Goal: Task Accomplishment & Management: Manage account settings

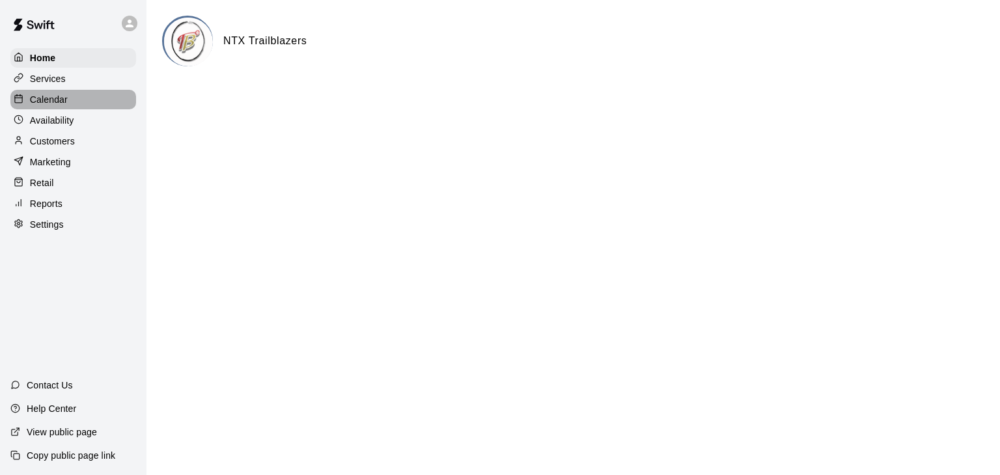
click at [70, 92] on div "Calendar" at bounding box center [73, 100] width 126 height 20
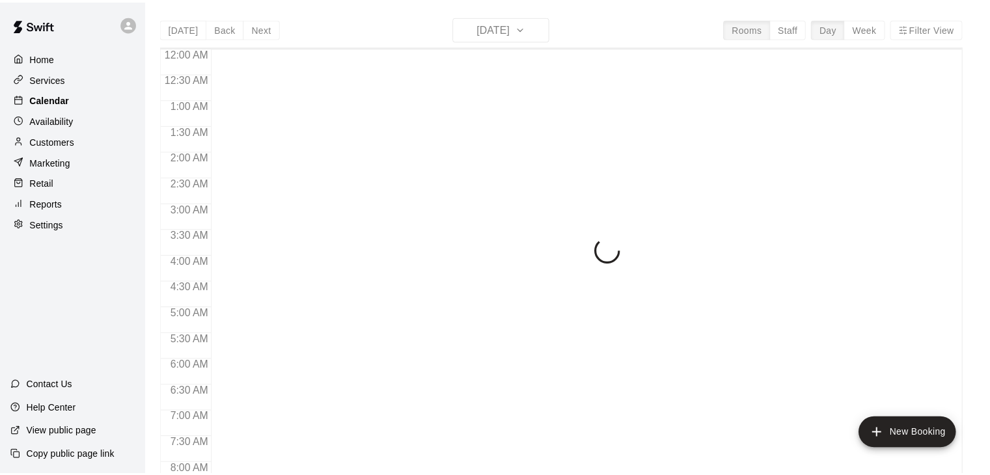
scroll to position [529, 0]
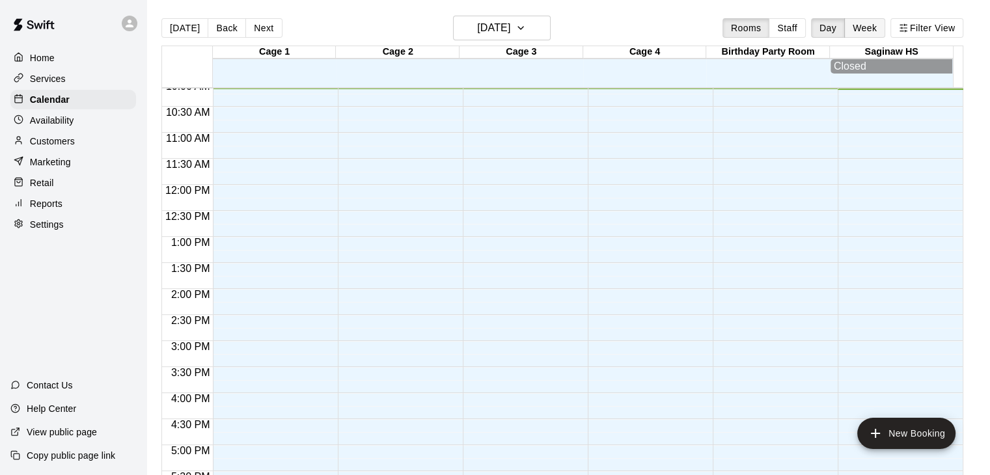
click at [872, 27] on button "Week" at bounding box center [864, 28] width 41 height 20
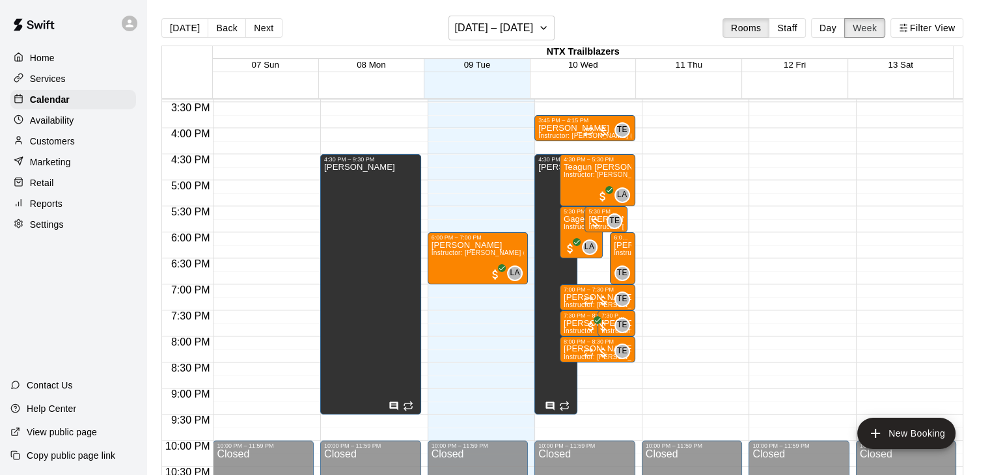
scroll to position [805, 0]
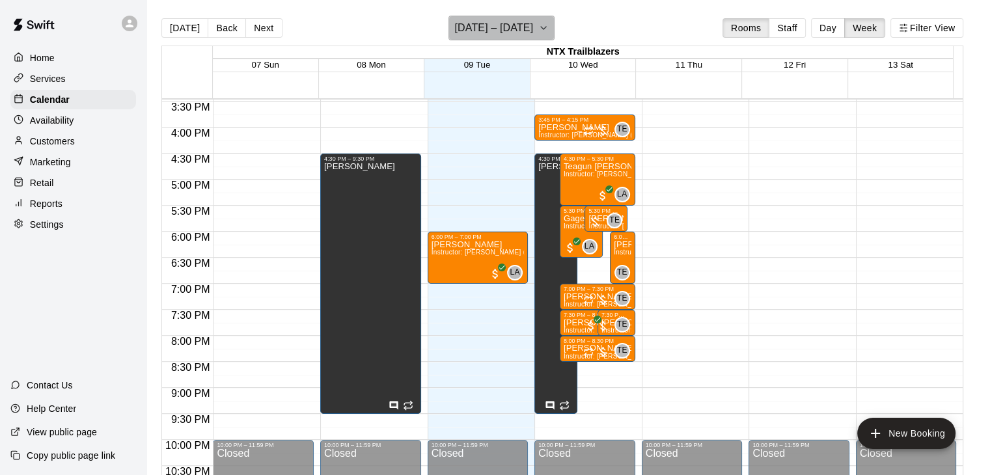
click at [549, 27] on icon "button" at bounding box center [543, 28] width 10 height 16
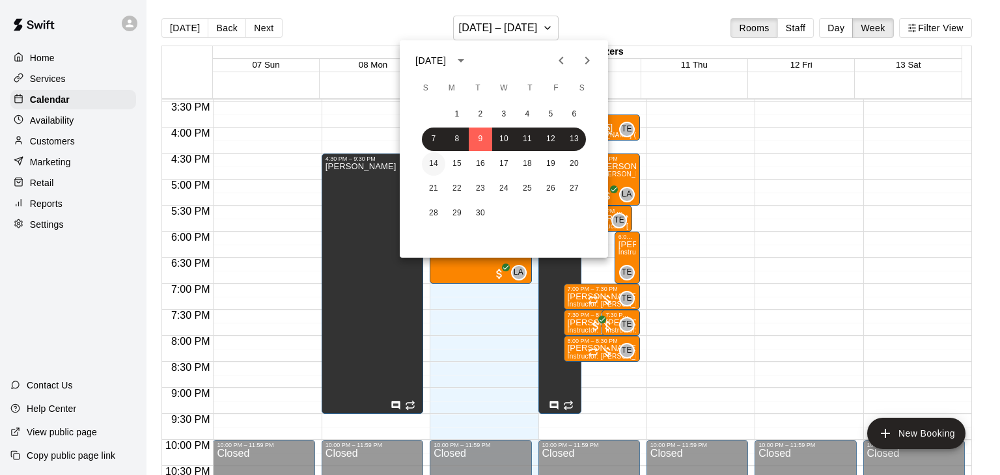
click at [430, 161] on button "14" at bounding box center [433, 163] width 23 height 23
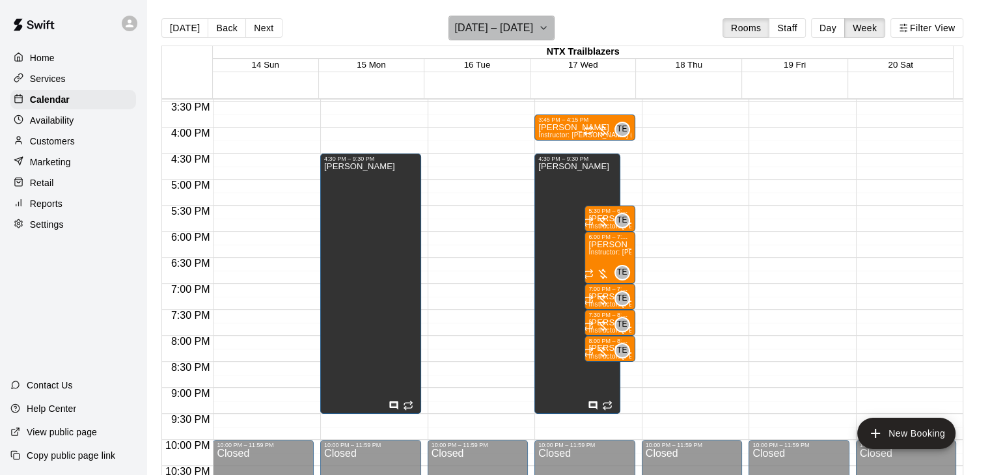
click at [488, 25] on h6 "September 14 – 20" at bounding box center [493, 28] width 79 height 18
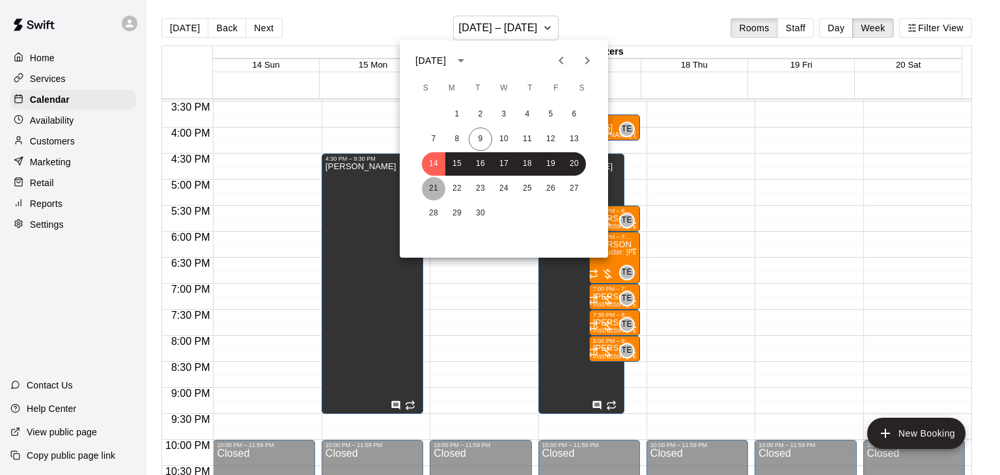
click at [430, 186] on button "21" at bounding box center [433, 188] width 23 height 23
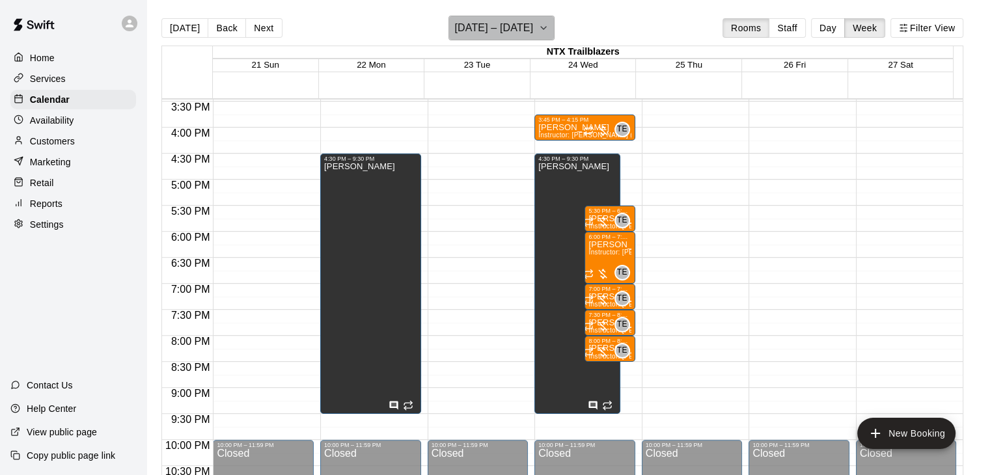
click at [491, 27] on h6 "September 21 – 27" at bounding box center [493, 28] width 79 height 18
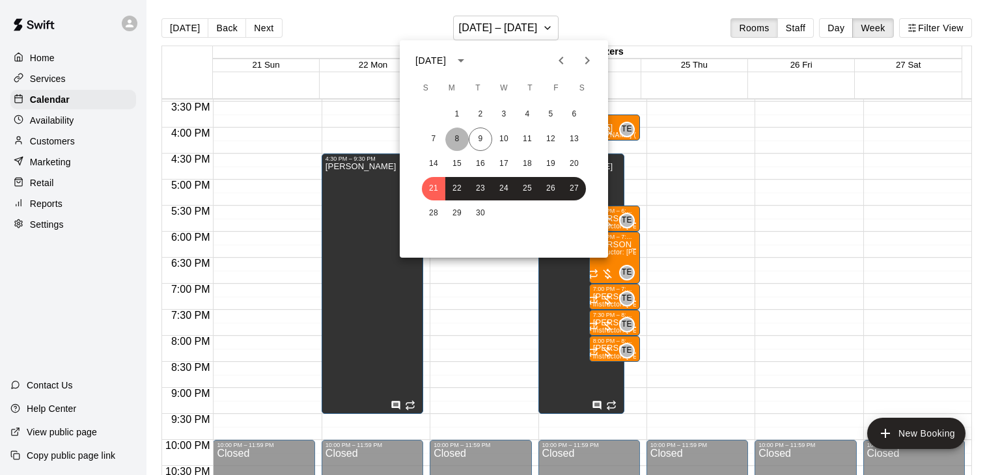
click at [451, 139] on button "8" at bounding box center [456, 139] width 23 height 23
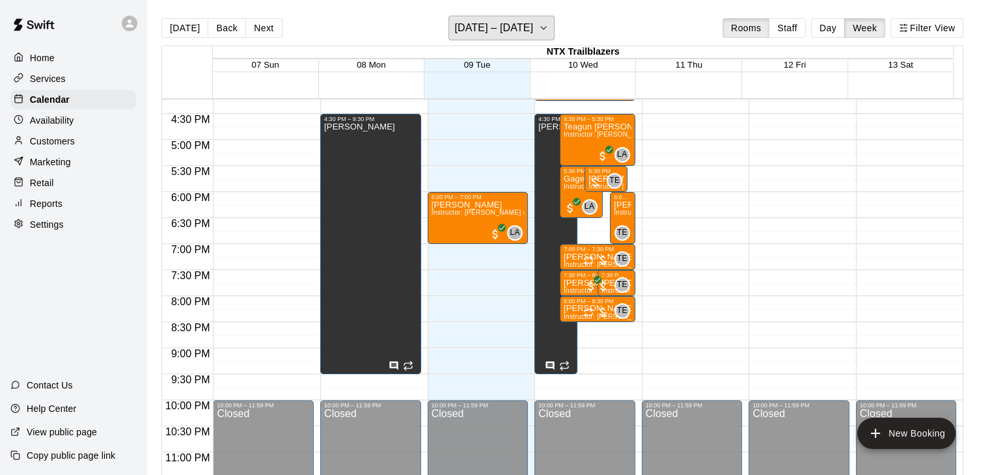
scroll to position [841, 0]
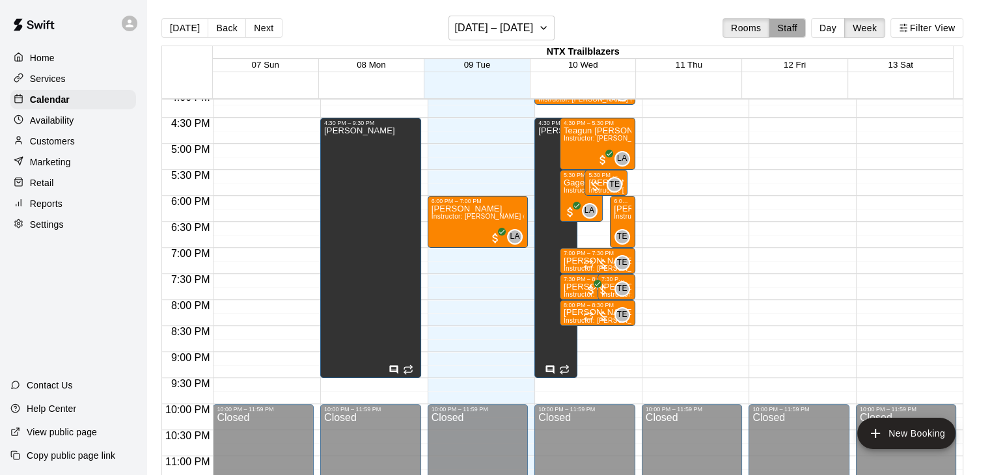
click at [801, 29] on button "Staff" at bounding box center [787, 28] width 37 height 20
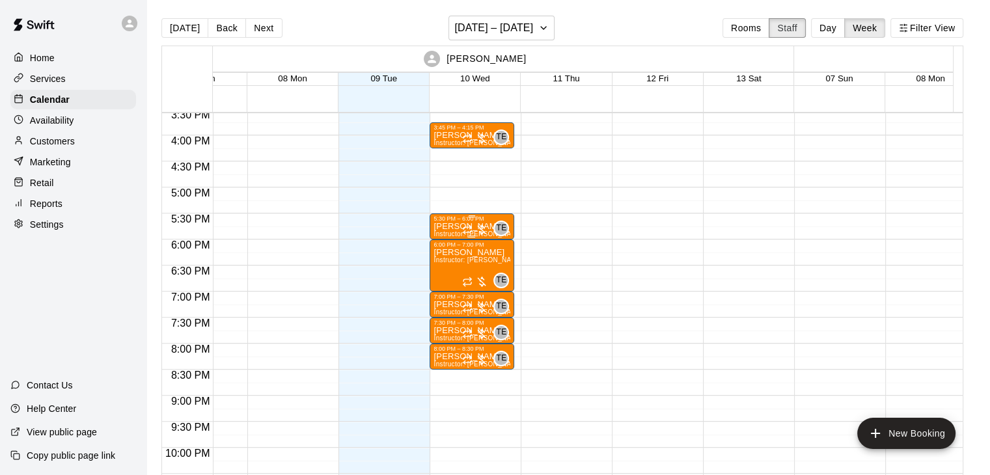
scroll to position [812, 57]
click at [62, 146] on p "Customers" at bounding box center [52, 141] width 45 height 13
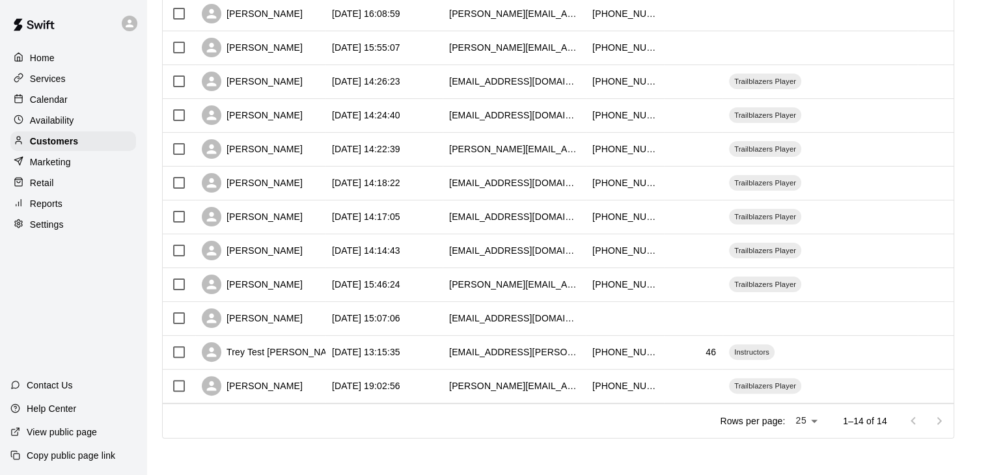
scroll to position [277, 0]
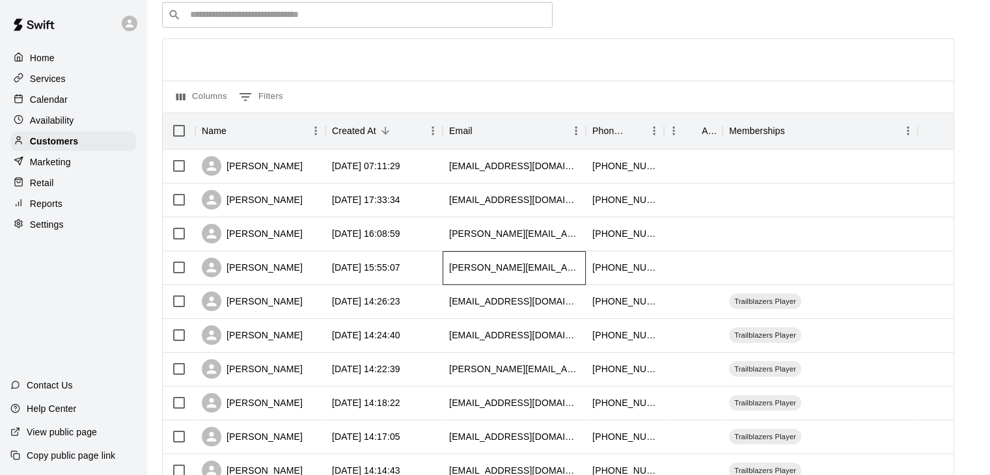
click at [550, 271] on div "[PERSON_NAME][EMAIL_ADDRESS][DOMAIN_NAME]" at bounding box center [514, 267] width 130 height 13
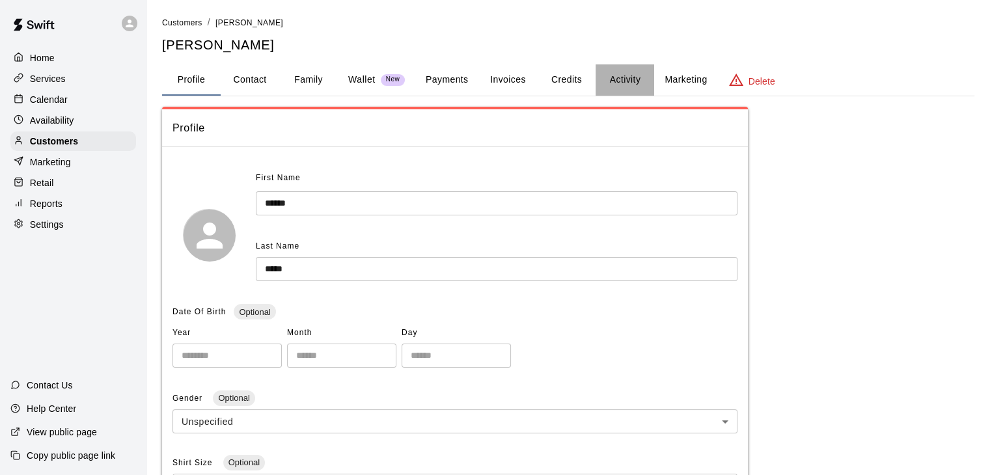
click at [627, 82] on button "Activity" at bounding box center [625, 79] width 59 height 31
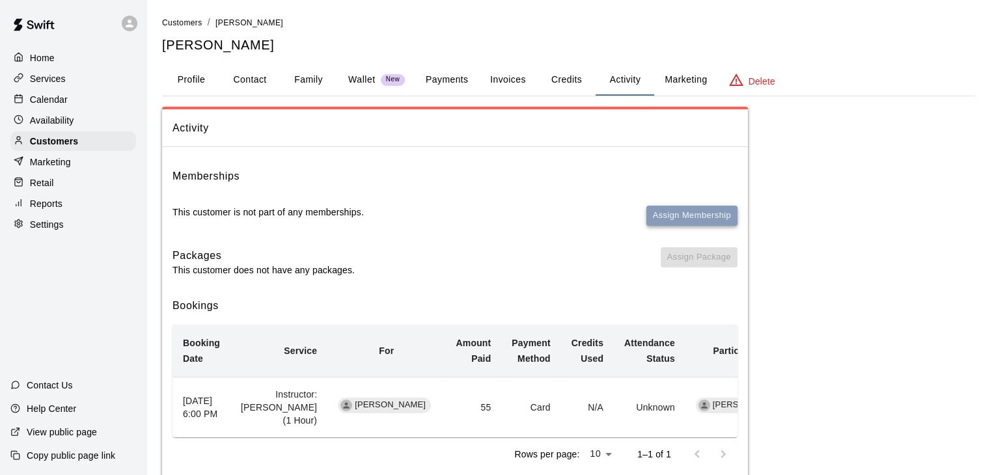
click at [666, 214] on button "Assign Membership" at bounding box center [691, 216] width 91 height 20
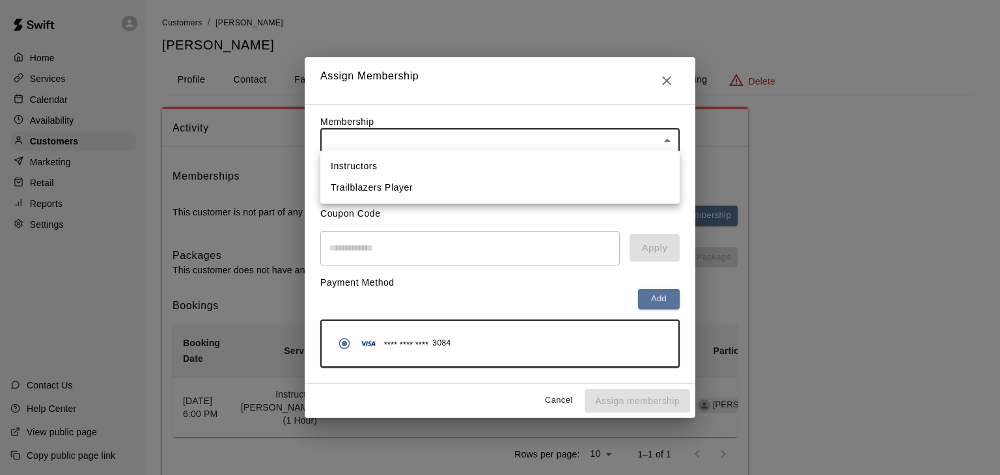
click at [486, 135] on body "Home Services Calendar Availability Customers Marketing Retail Reports Settings…" at bounding box center [500, 256] width 1000 height 513
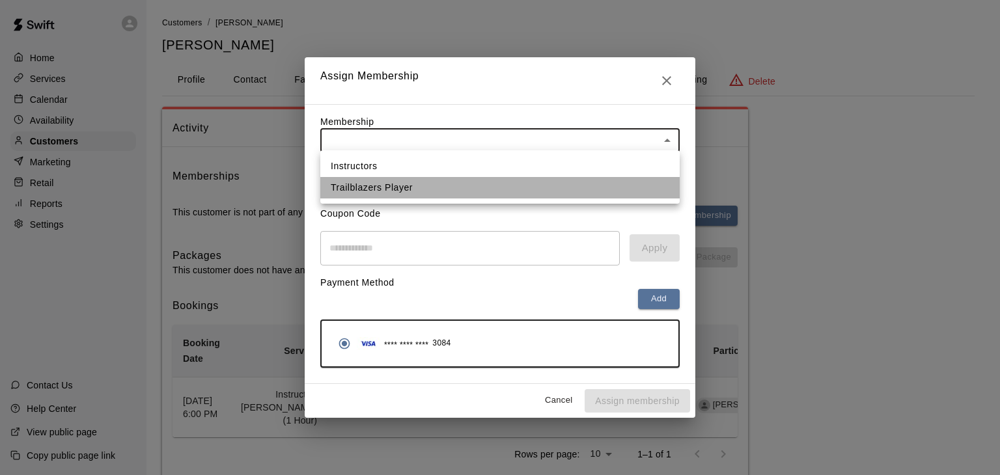
click at [461, 197] on li "Trailblazers Player" at bounding box center [499, 187] width 359 height 21
type input "**********"
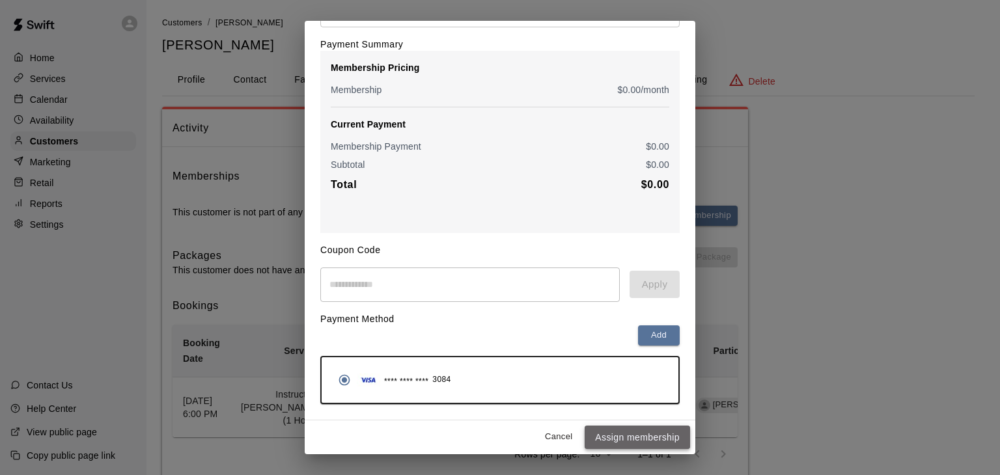
click at [604, 438] on button "Assign membership" at bounding box center [637, 438] width 105 height 24
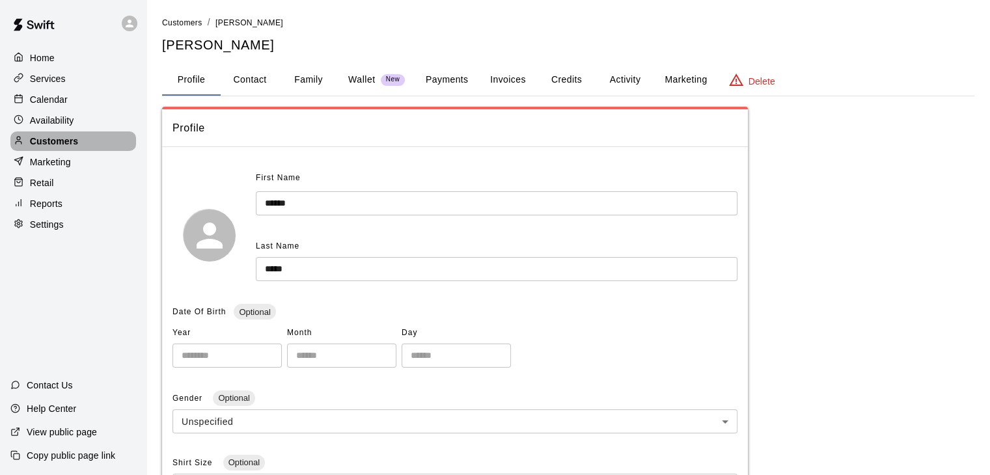
click at [66, 146] on p "Customers" at bounding box center [54, 141] width 48 height 13
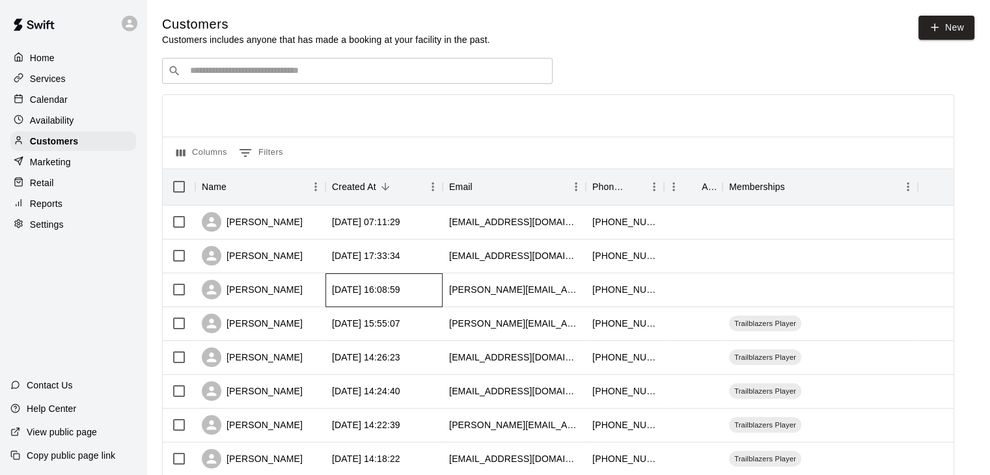
click at [396, 292] on div "[DATE] 16:08:59" at bounding box center [366, 289] width 68 height 13
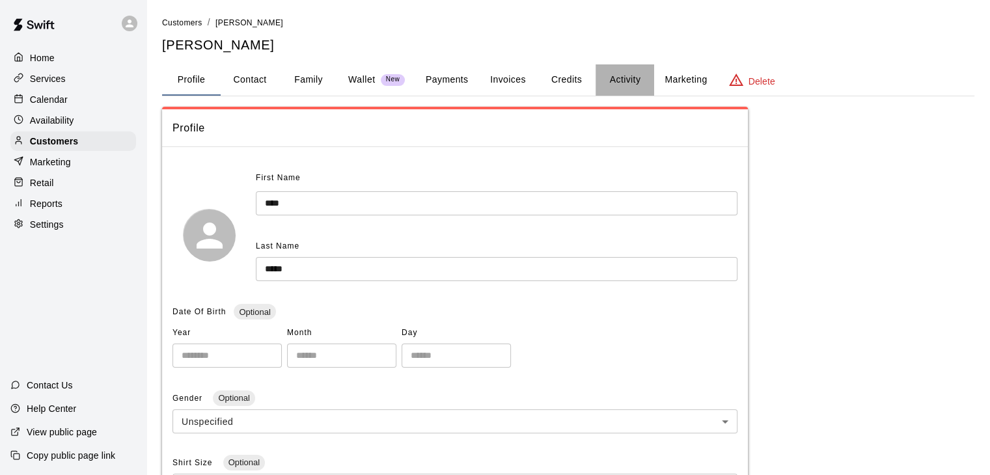
click at [623, 78] on button "Activity" at bounding box center [625, 79] width 59 height 31
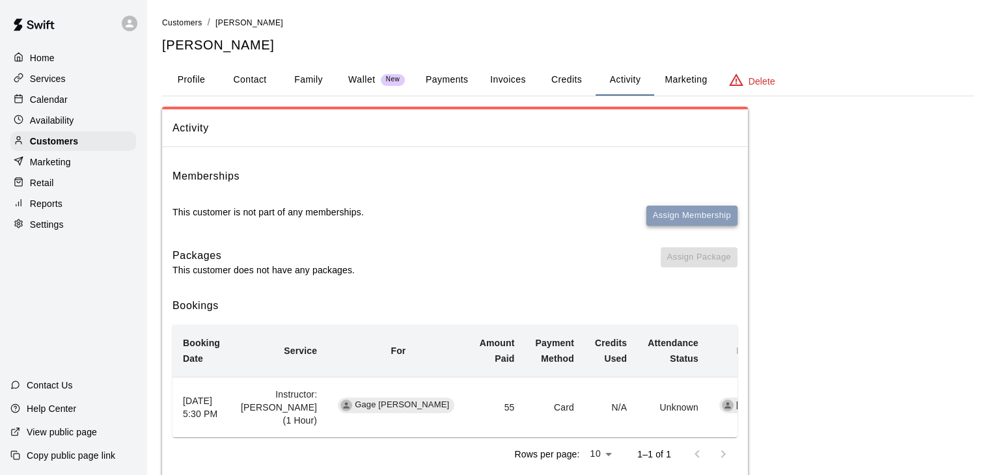
click at [669, 212] on button "Assign Membership" at bounding box center [691, 216] width 91 height 20
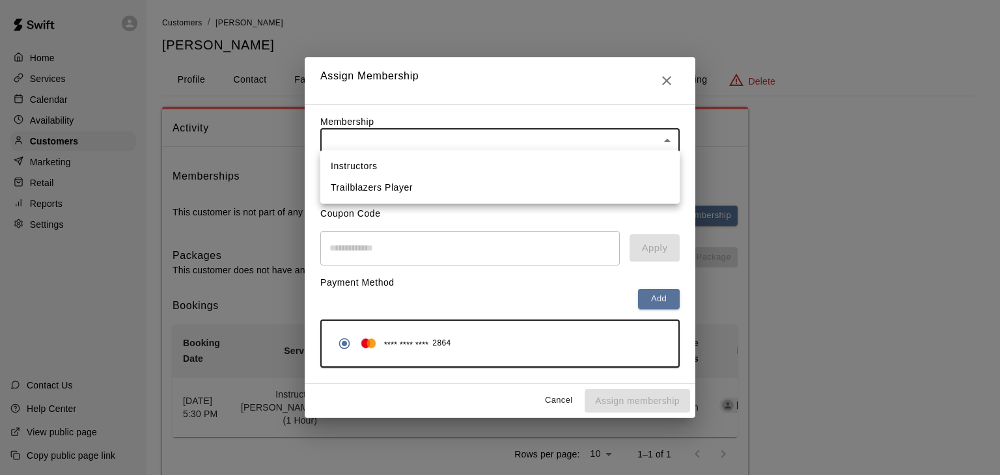
click at [492, 139] on body "Home Services Calendar Availability Customers Marketing Retail Reports Settings…" at bounding box center [500, 256] width 1000 height 513
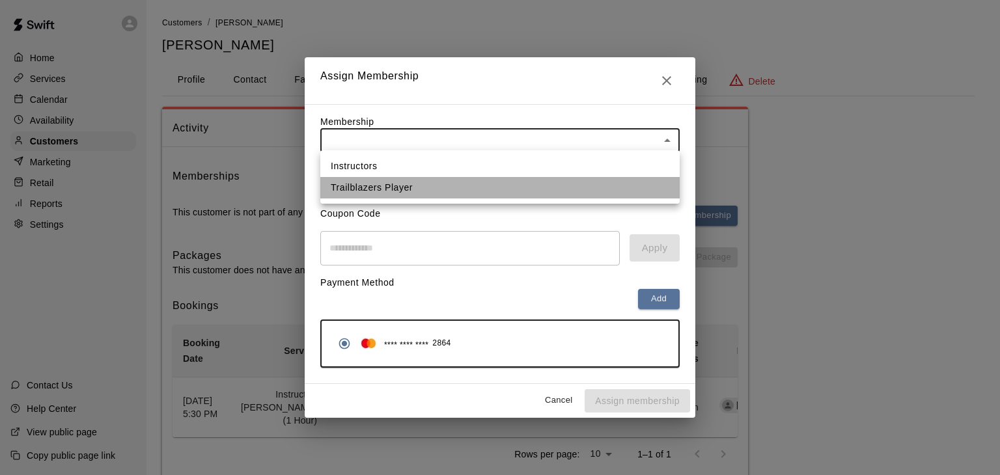
click at [480, 187] on li "Trailblazers Player" at bounding box center [499, 187] width 359 height 21
type input "**********"
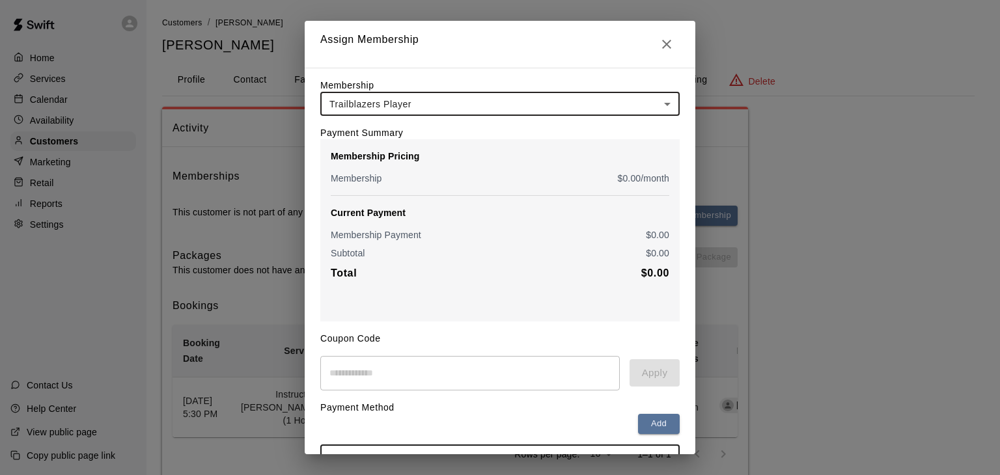
scroll to position [96, 0]
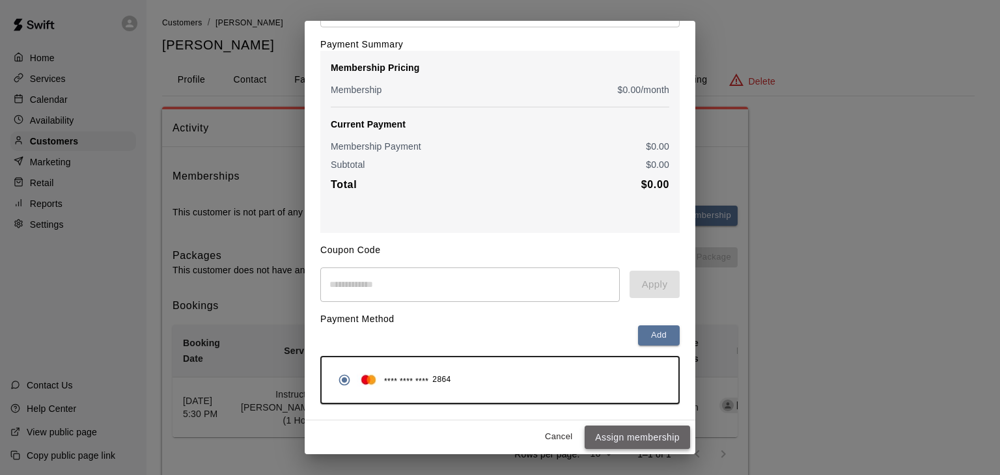
click at [611, 435] on button "Assign membership" at bounding box center [637, 438] width 105 height 24
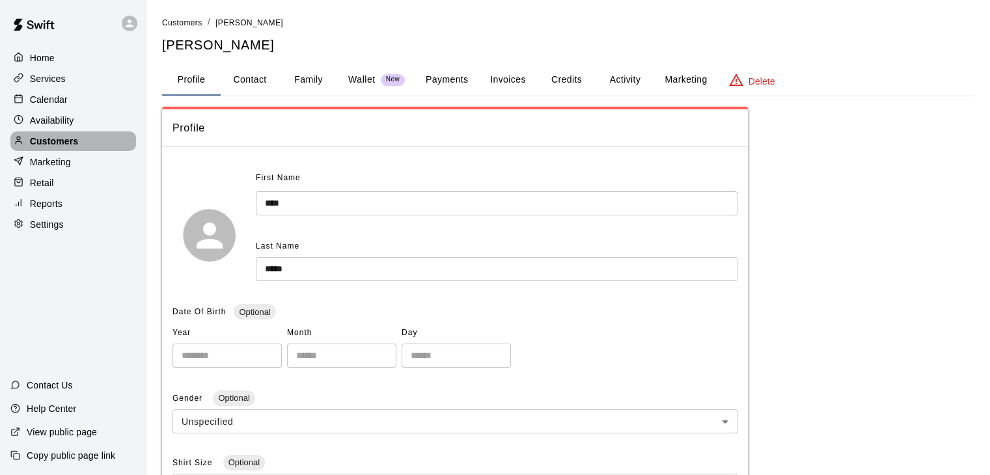
click at [66, 144] on p "Customers" at bounding box center [54, 141] width 48 height 13
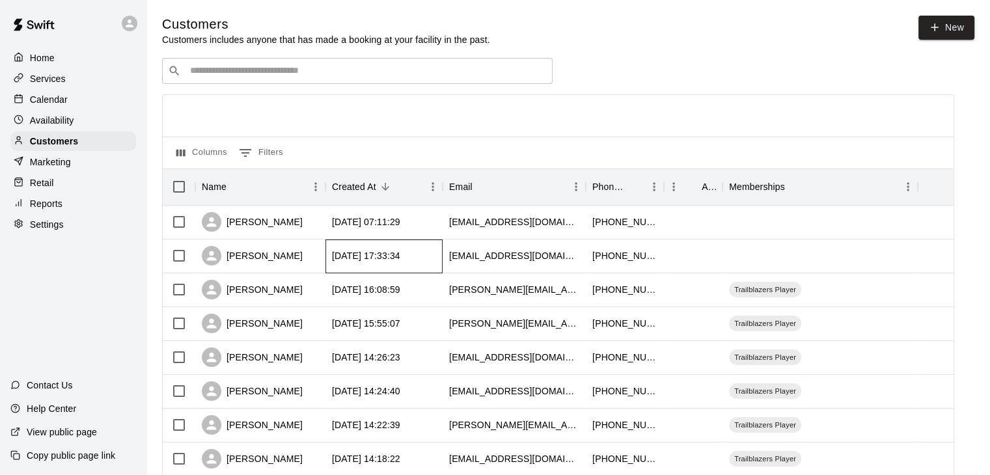
click at [432, 256] on div "[DATE] 17:33:34" at bounding box center [383, 257] width 117 height 34
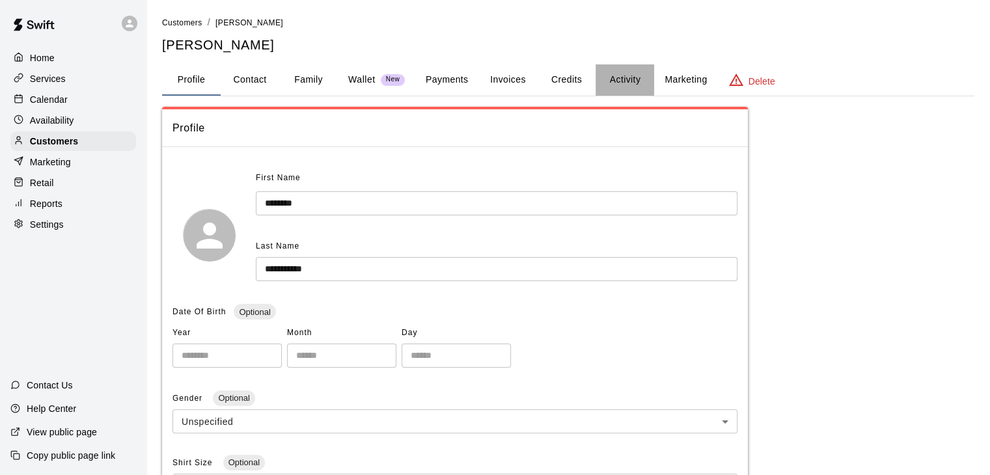
click at [626, 78] on button "Activity" at bounding box center [625, 79] width 59 height 31
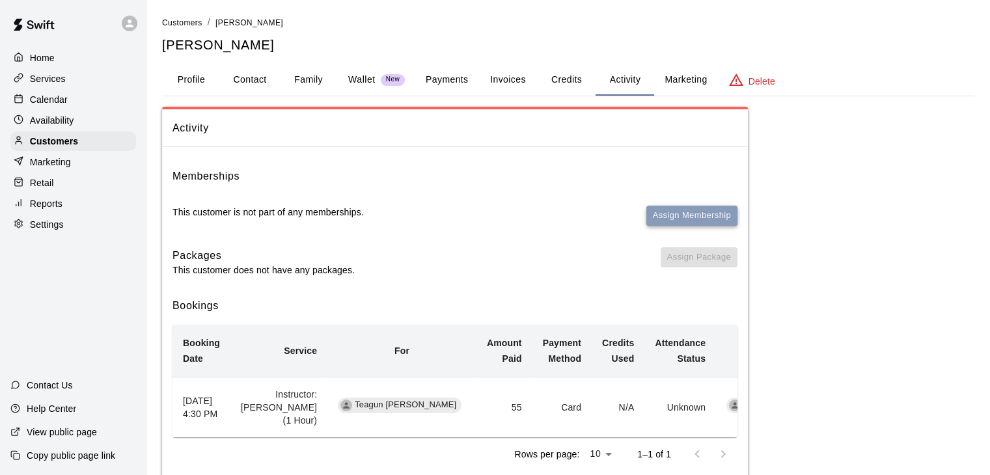
click at [667, 214] on button "Assign Membership" at bounding box center [691, 216] width 91 height 20
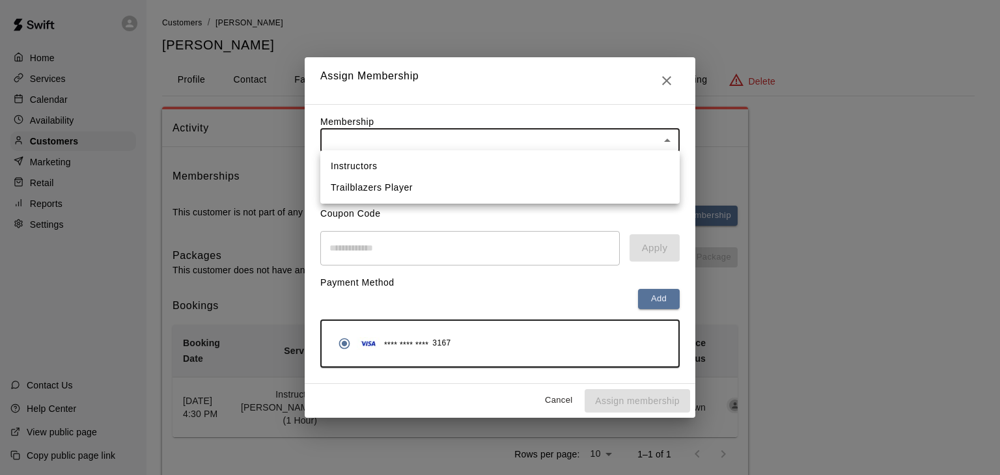
click at [469, 136] on body "Home Services Calendar Availability Customers Marketing Retail Reports Settings…" at bounding box center [500, 256] width 1000 height 513
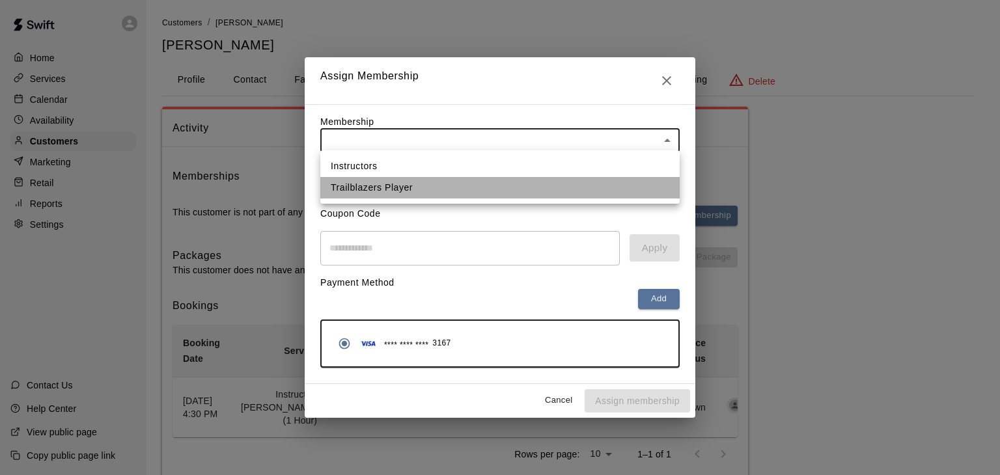
click at [456, 189] on li "Trailblazers Player" at bounding box center [499, 187] width 359 height 21
type input "**********"
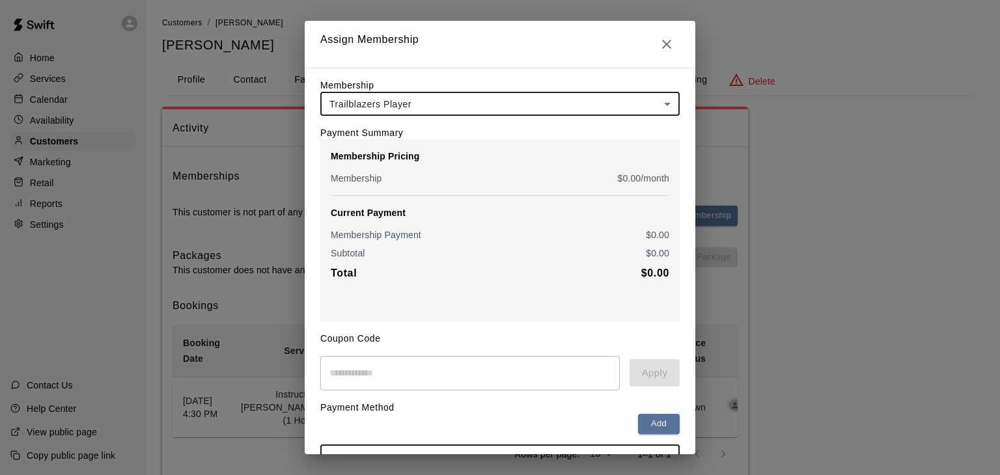
scroll to position [96, 0]
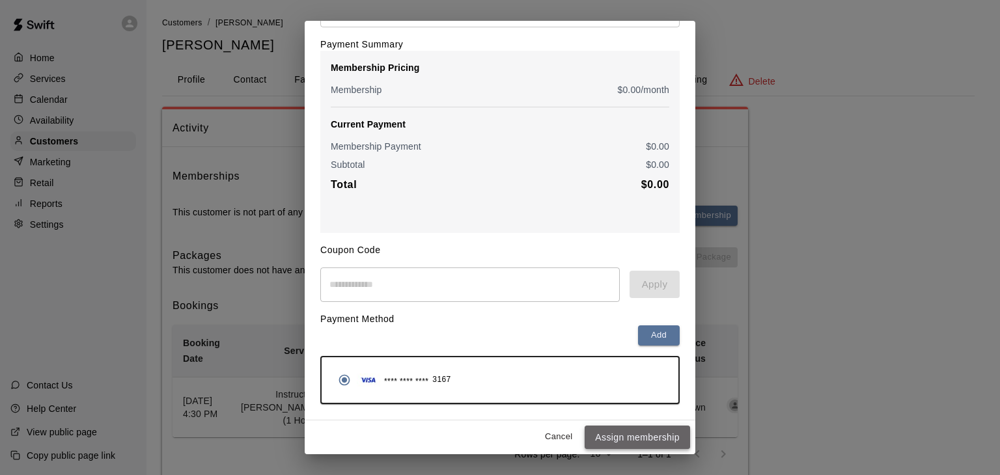
click at [597, 432] on button "Assign membership" at bounding box center [637, 438] width 105 height 24
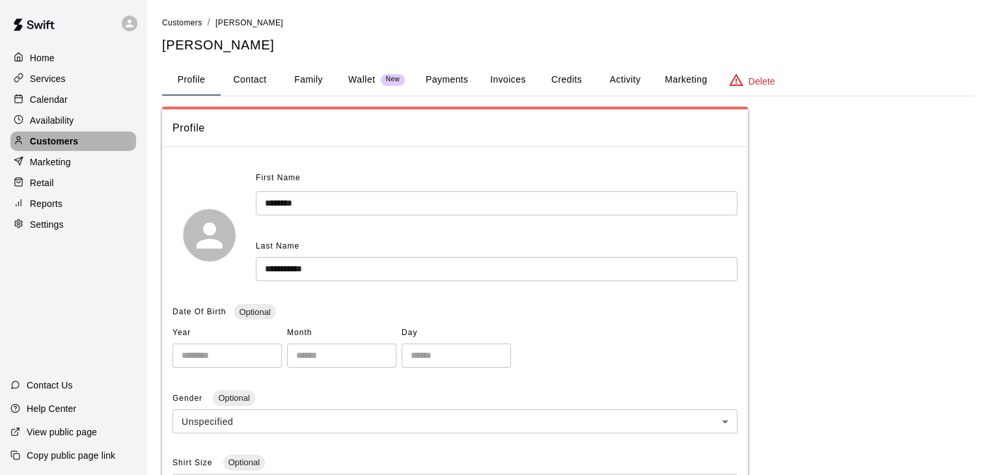
click at [72, 142] on p "Customers" at bounding box center [54, 141] width 48 height 13
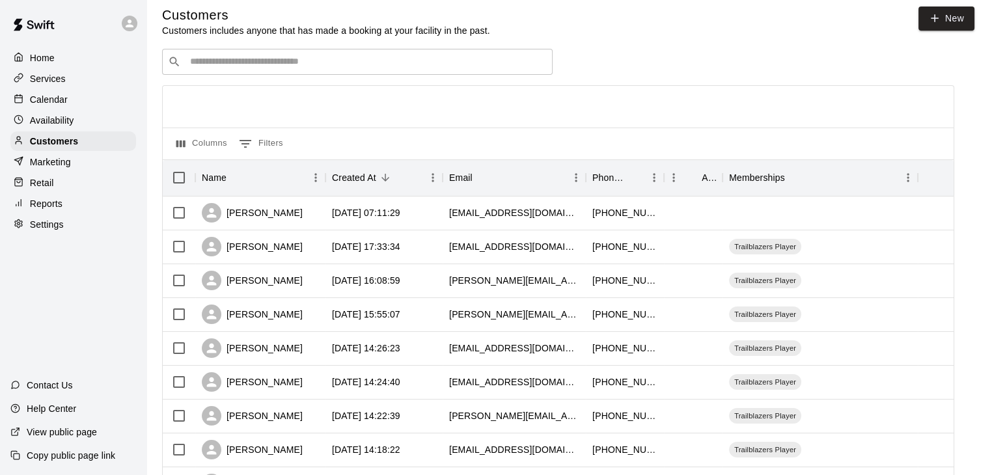
scroll to position [6, 0]
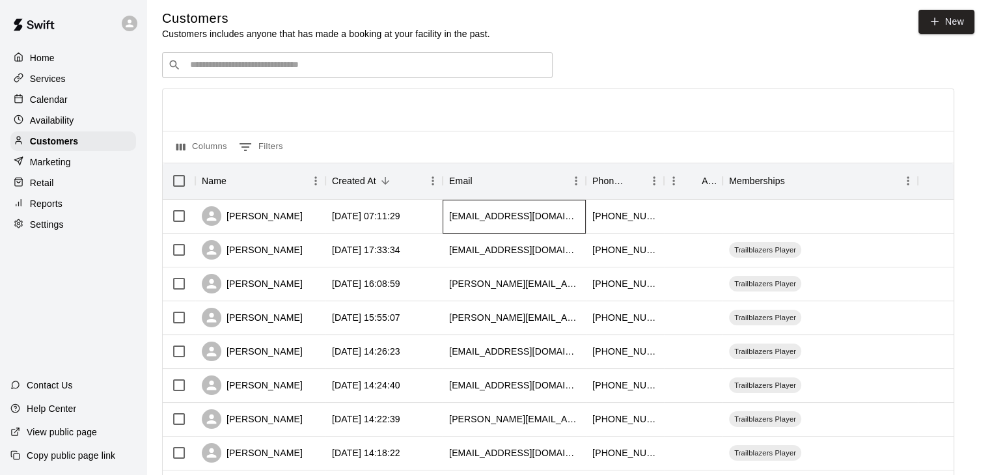
click at [443, 221] on div "[EMAIL_ADDRESS][DOMAIN_NAME]" at bounding box center [514, 217] width 143 height 34
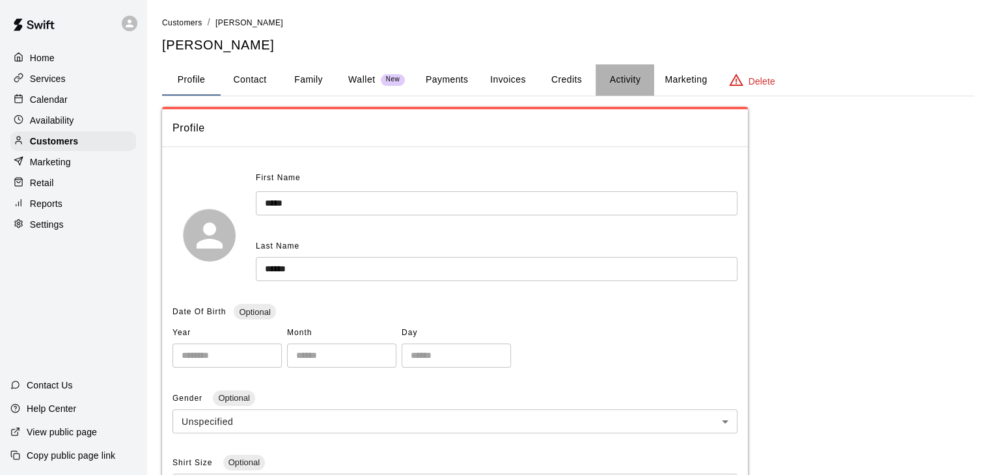
click at [626, 78] on button "Activity" at bounding box center [625, 79] width 59 height 31
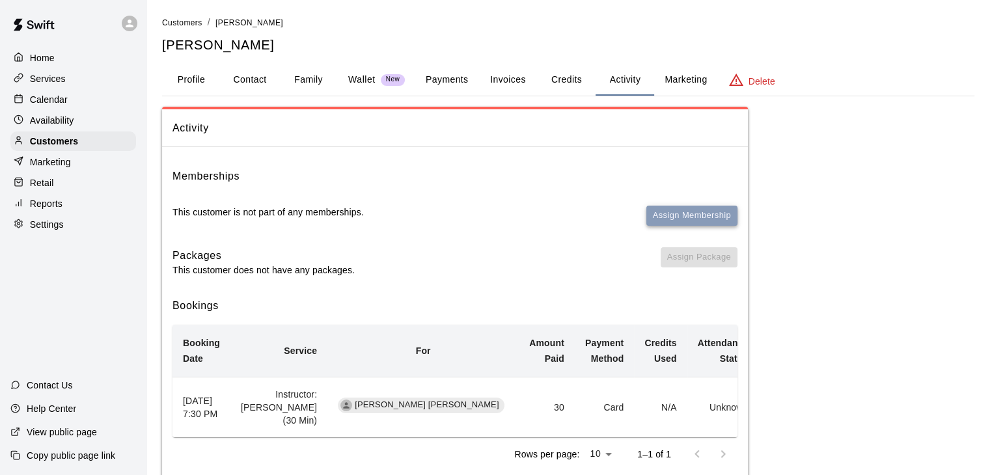
click at [663, 214] on button "Assign Membership" at bounding box center [691, 216] width 91 height 20
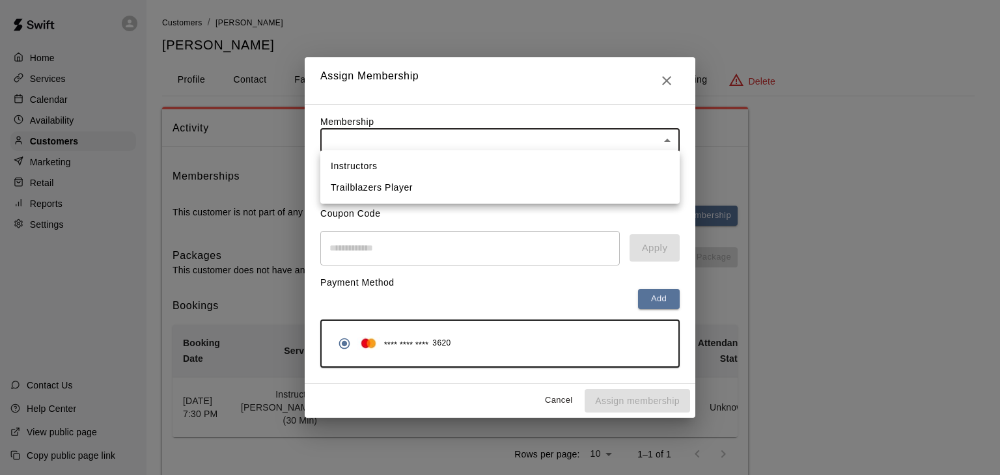
click at [557, 139] on body "Home Services Calendar Availability Customers Marketing Retail Reports Settings…" at bounding box center [500, 256] width 1000 height 513
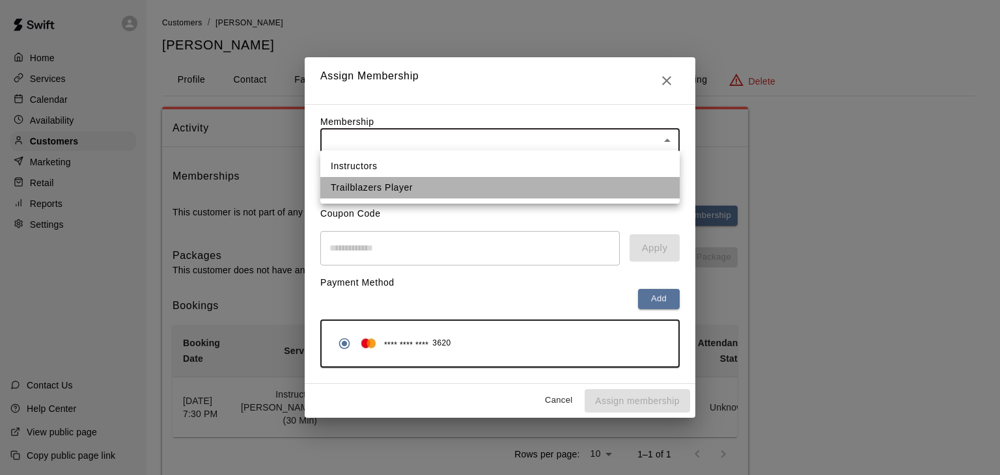
click at [531, 187] on li "Trailblazers Player" at bounding box center [499, 187] width 359 height 21
type input "**********"
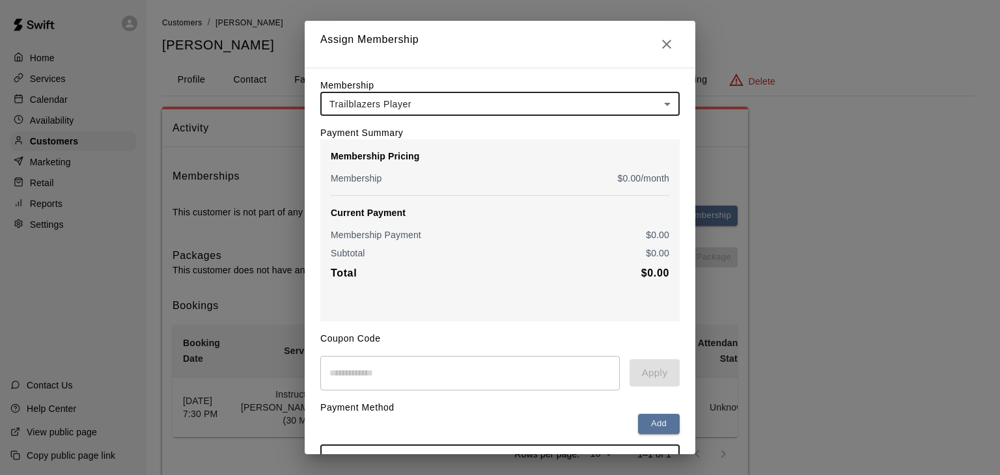
scroll to position [96, 0]
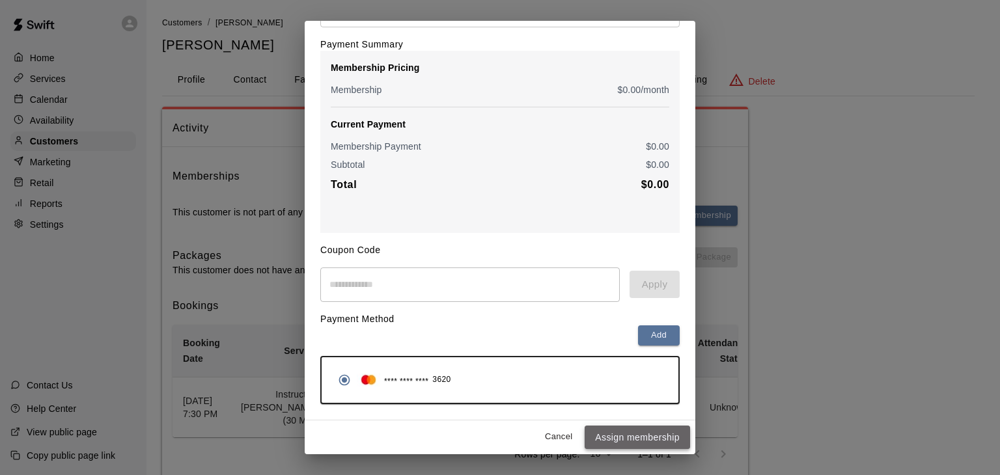
click at [623, 439] on button "Assign membership" at bounding box center [637, 438] width 105 height 24
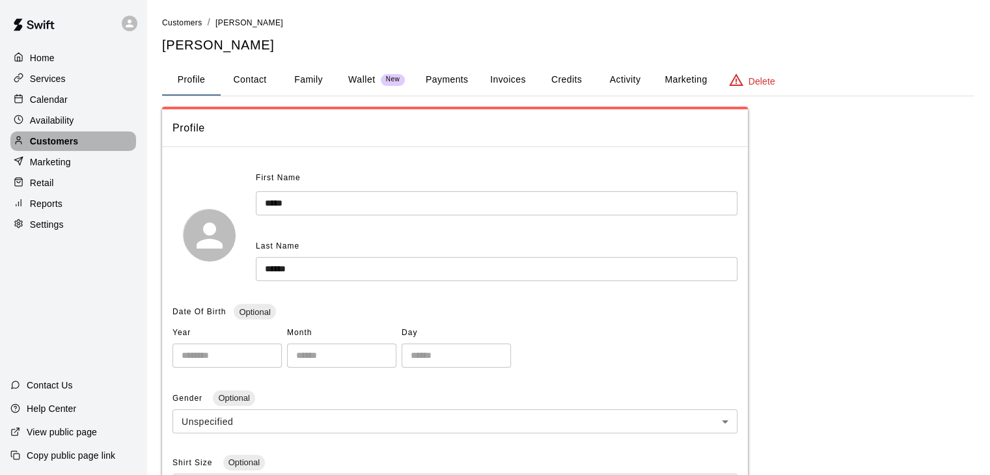
click at [63, 145] on p "Customers" at bounding box center [54, 141] width 48 height 13
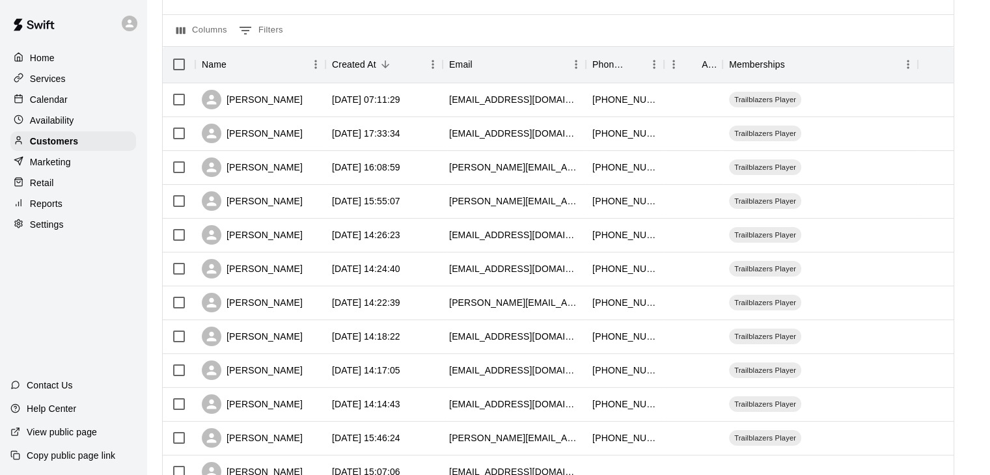
scroll to position [124, 0]
click at [689, 110] on div at bounding box center [693, 99] width 59 height 34
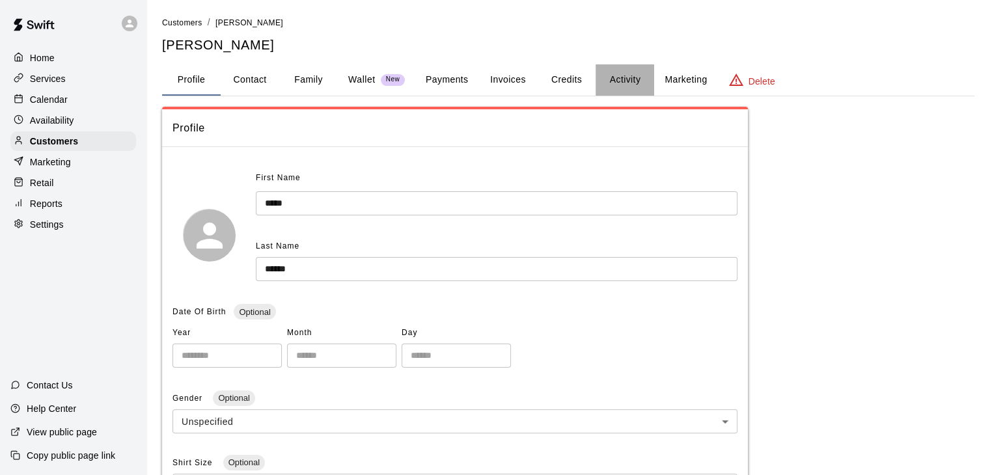
click at [624, 76] on button "Activity" at bounding box center [625, 79] width 59 height 31
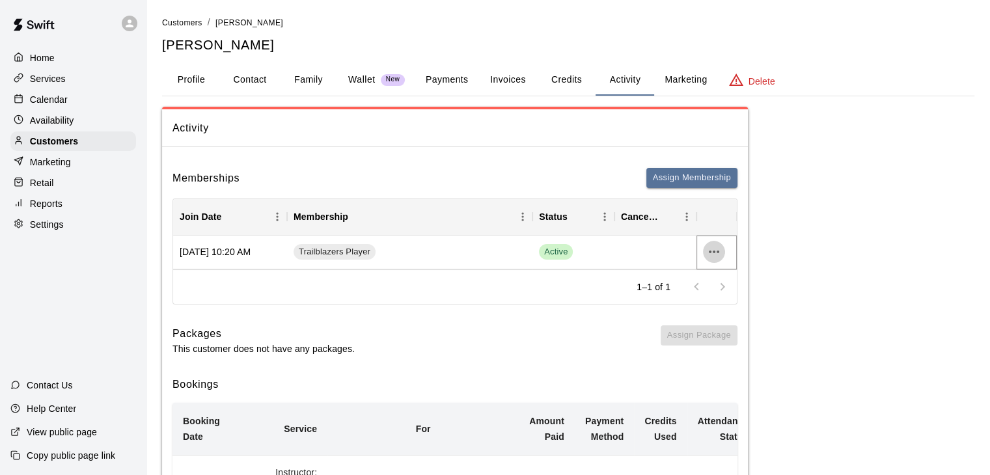
click at [715, 248] on icon "more actions" at bounding box center [714, 252] width 16 height 16
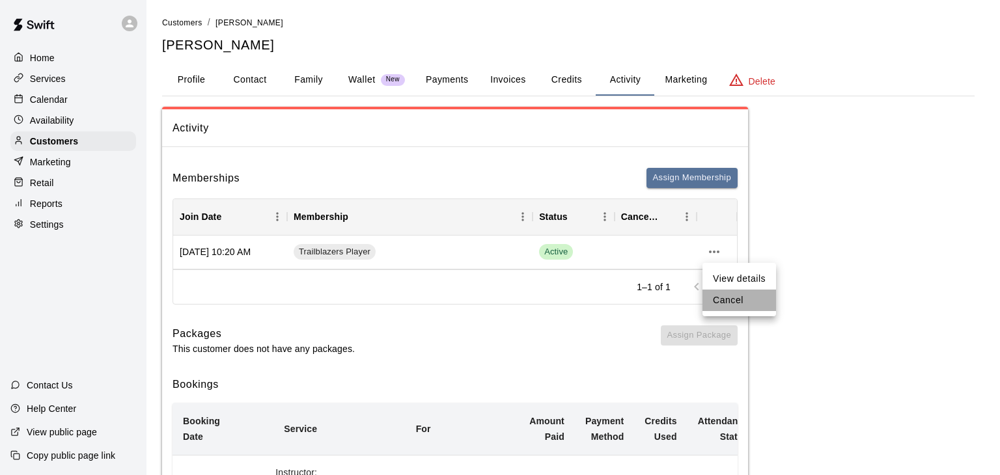
click at [723, 300] on li "Cancel" at bounding box center [739, 300] width 74 height 21
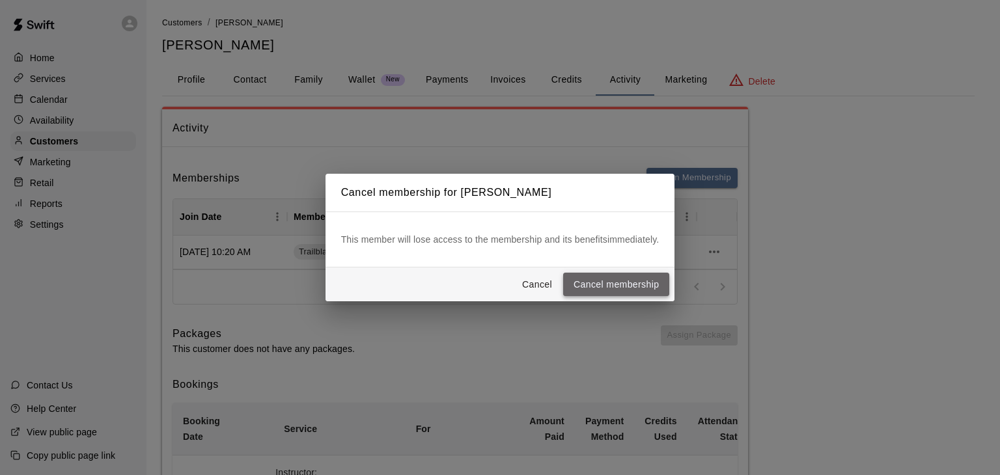
click at [622, 286] on button "Cancel membership" at bounding box center [616, 285] width 106 height 24
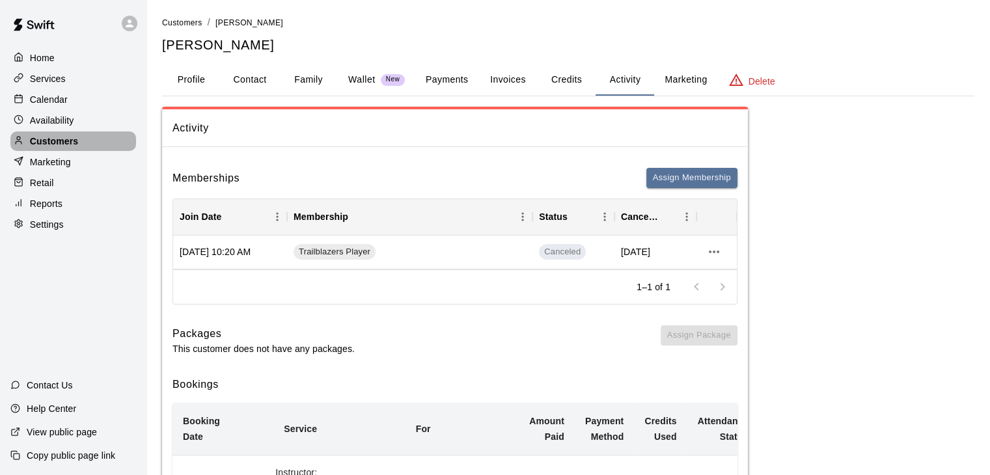
click at [64, 147] on p "Customers" at bounding box center [54, 141] width 48 height 13
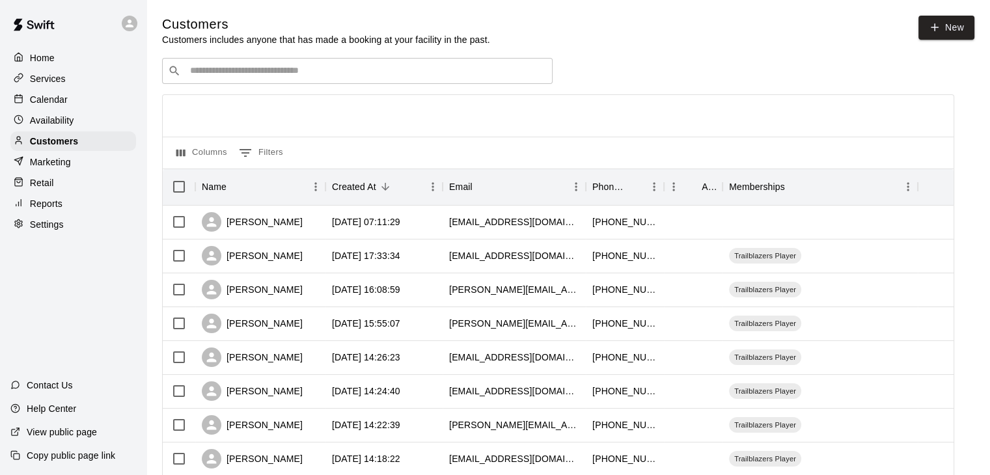
click at [57, 231] on p "Settings" at bounding box center [47, 224] width 34 height 13
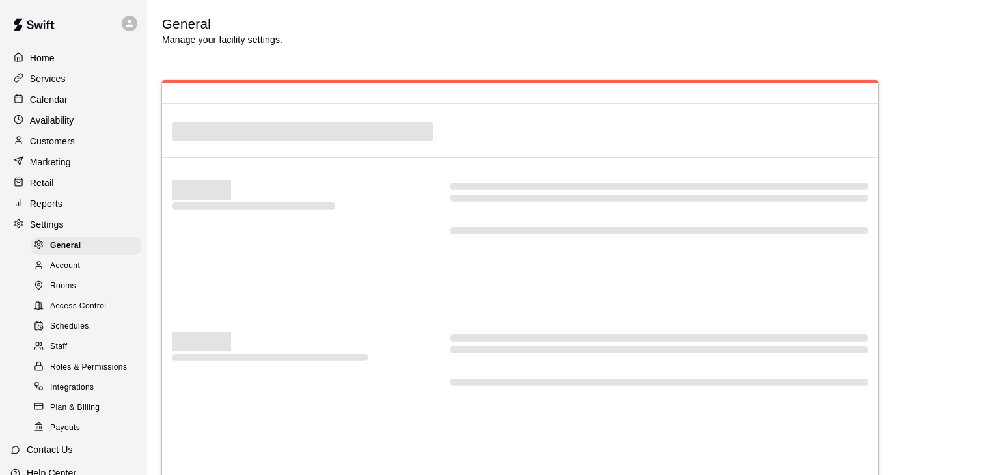
select select "**"
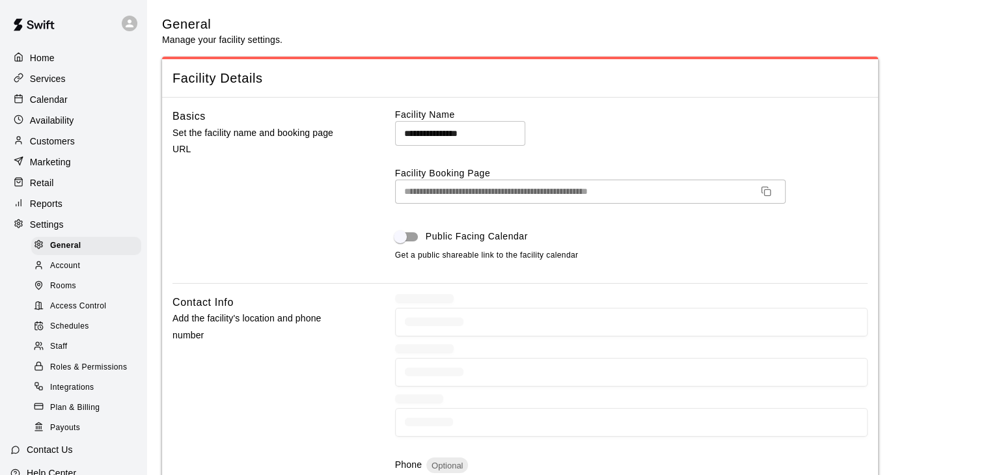
click at [74, 356] on div "Staff" at bounding box center [86, 347] width 110 height 18
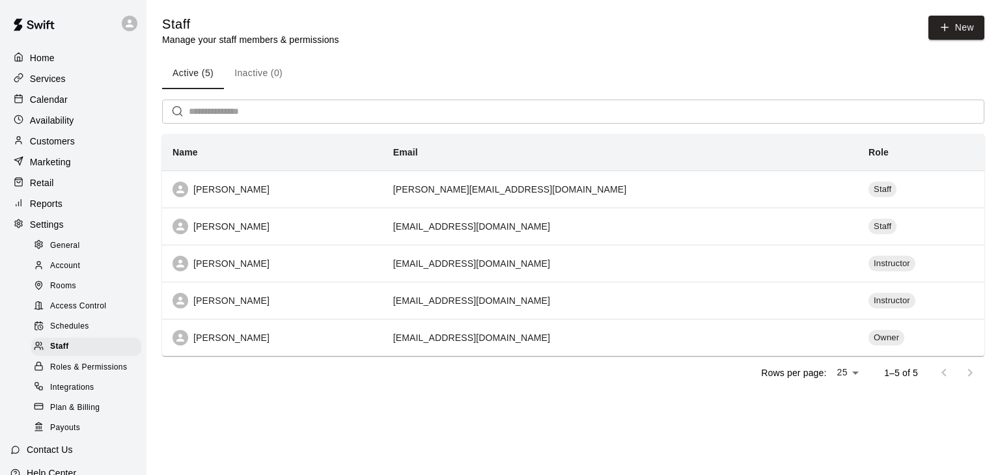
click at [109, 374] on span "Roles & Permissions" at bounding box center [88, 367] width 77 height 13
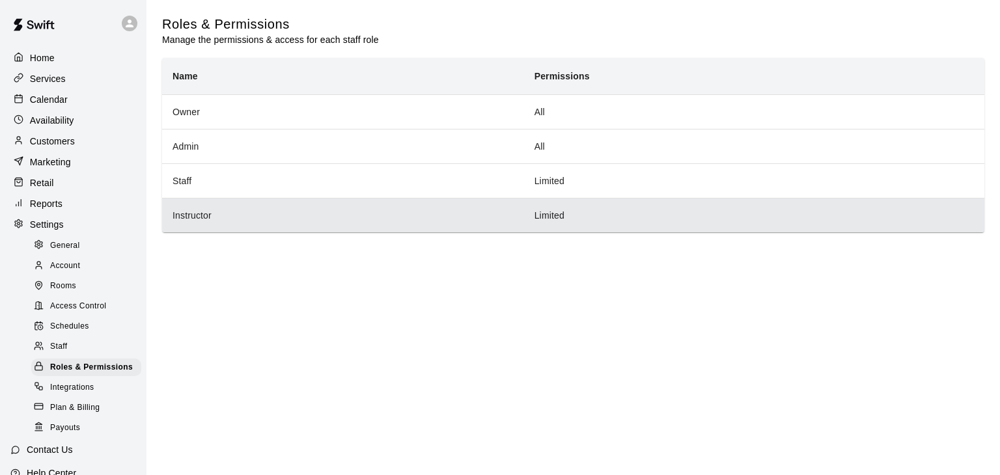
click at [407, 227] on th "Instructor" at bounding box center [343, 215] width 362 height 34
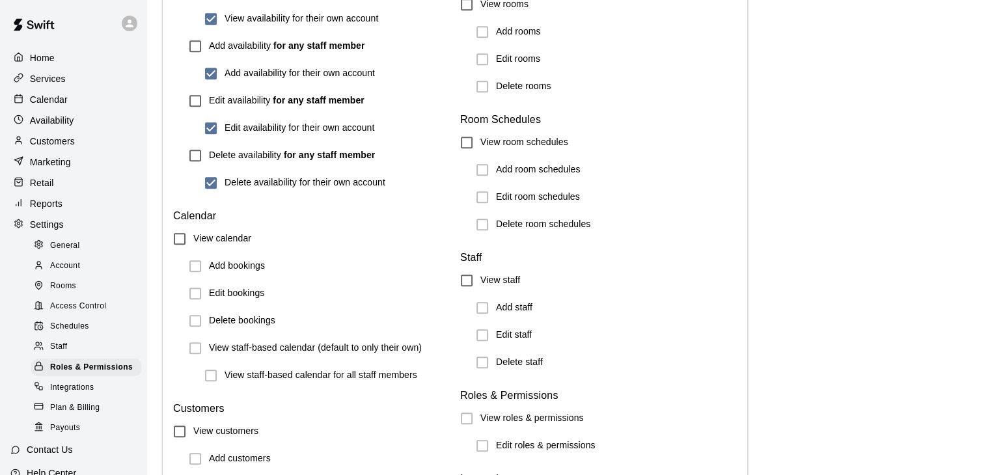
scroll to position [1166, 0]
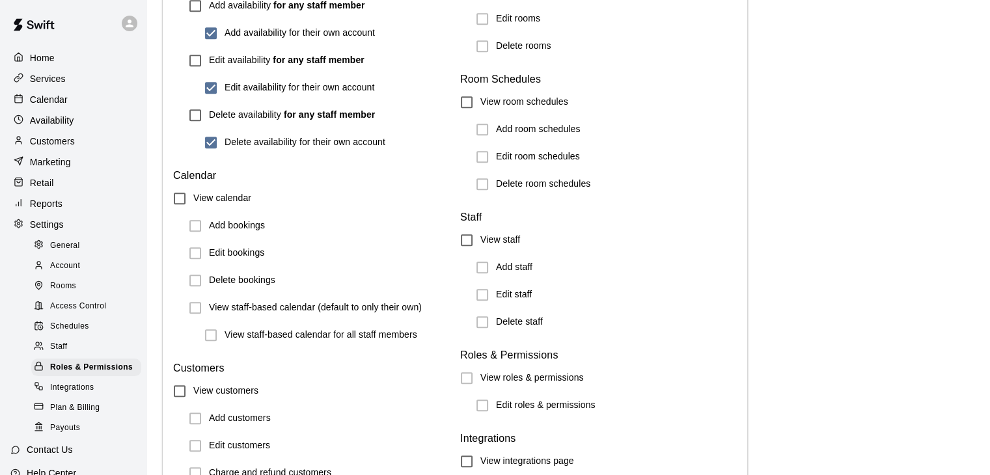
click at [190, 308] on label "View staff-based calendar (default to only their own)" at bounding box center [311, 307] width 258 height 27
click at [197, 312] on label "View staff-based calendar (default to only their own)" at bounding box center [311, 307] width 258 height 27
click at [197, 308] on label "View staff-based calendar (default to only their own)" at bounding box center [311, 307] width 258 height 27
click at [182, 336] on div "View calendar Add bookings Edit bookings Delete bookings View staff-based calen…" at bounding box center [311, 267] width 277 height 164
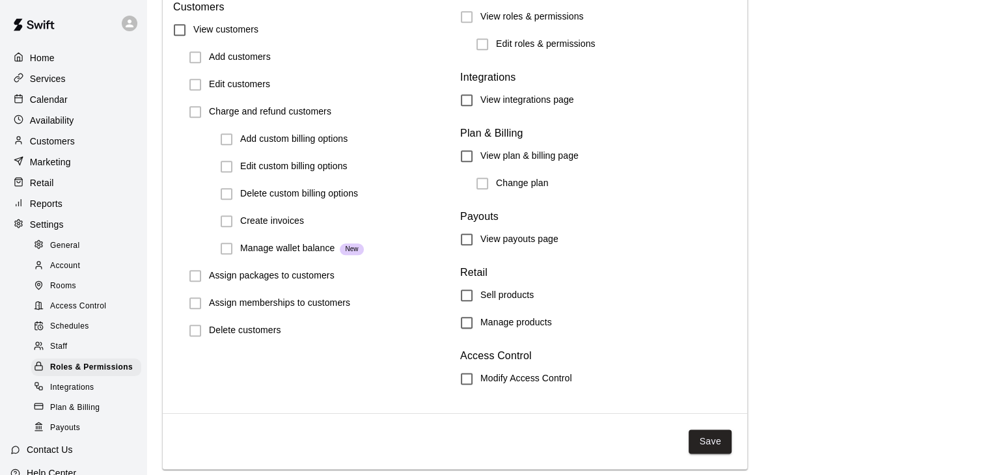
scroll to position [1529, 0]
click at [704, 439] on button "Save" at bounding box center [710, 442] width 43 height 24
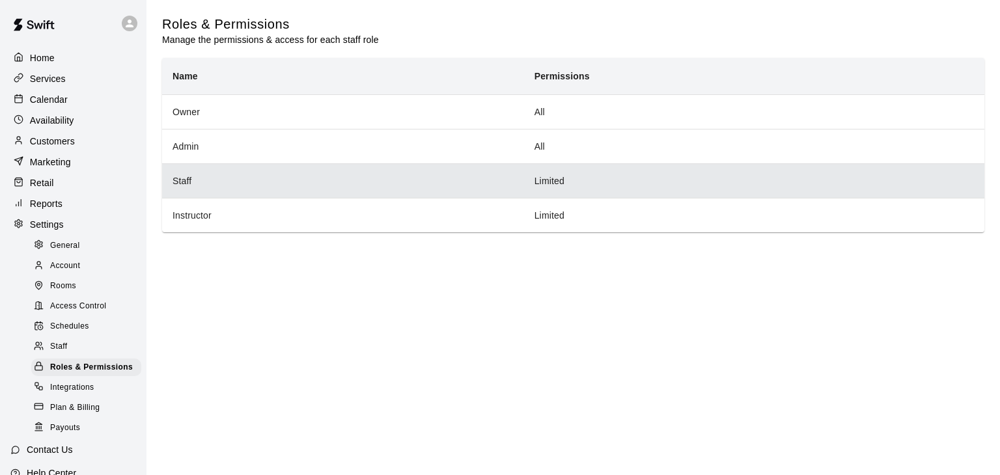
click at [449, 187] on th "Staff" at bounding box center [343, 180] width 362 height 34
